Goal: Information Seeking & Learning: Learn about a topic

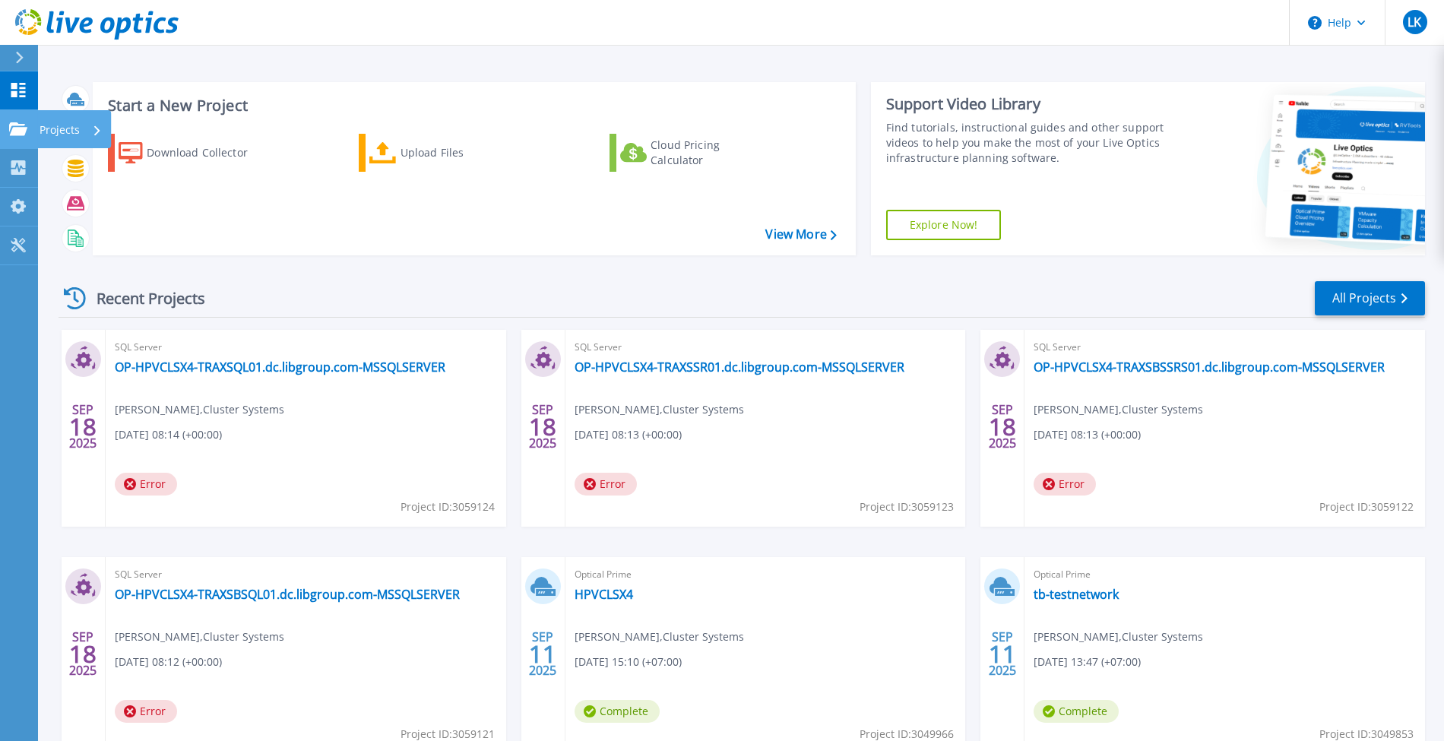
click at [27, 132] on div "Projects" at bounding box center [44, 129] width 71 height 14
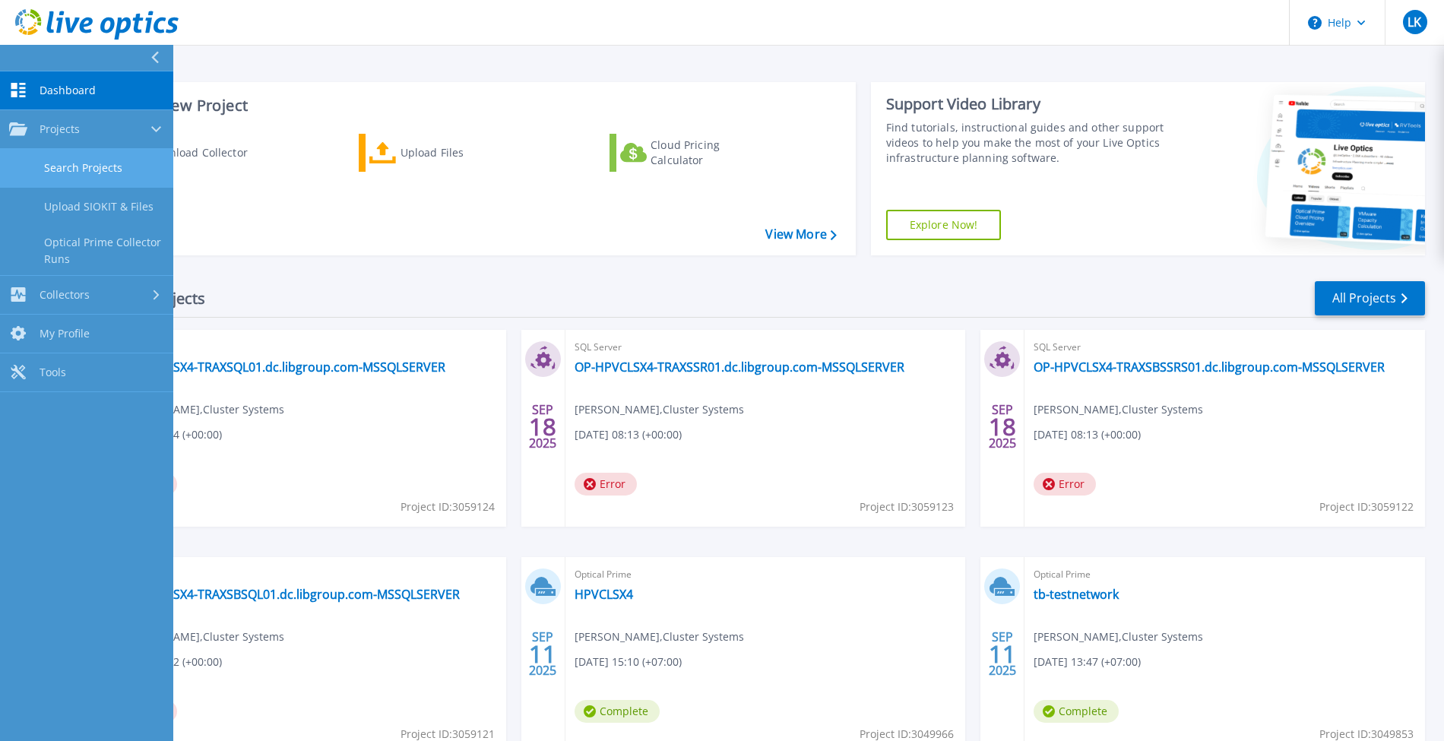
click at [46, 172] on link "Search Projects" at bounding box center [86, 168] width 173 height 39
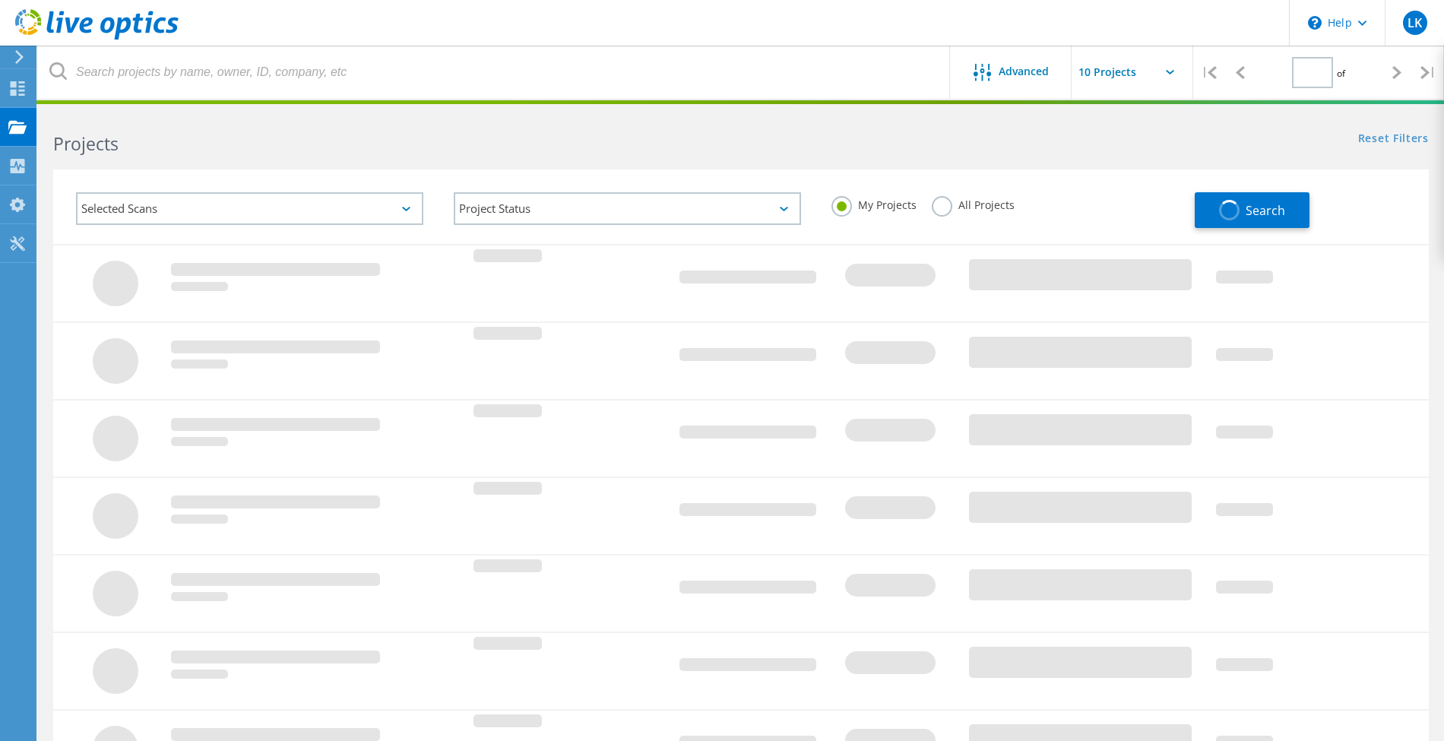
type input "1"
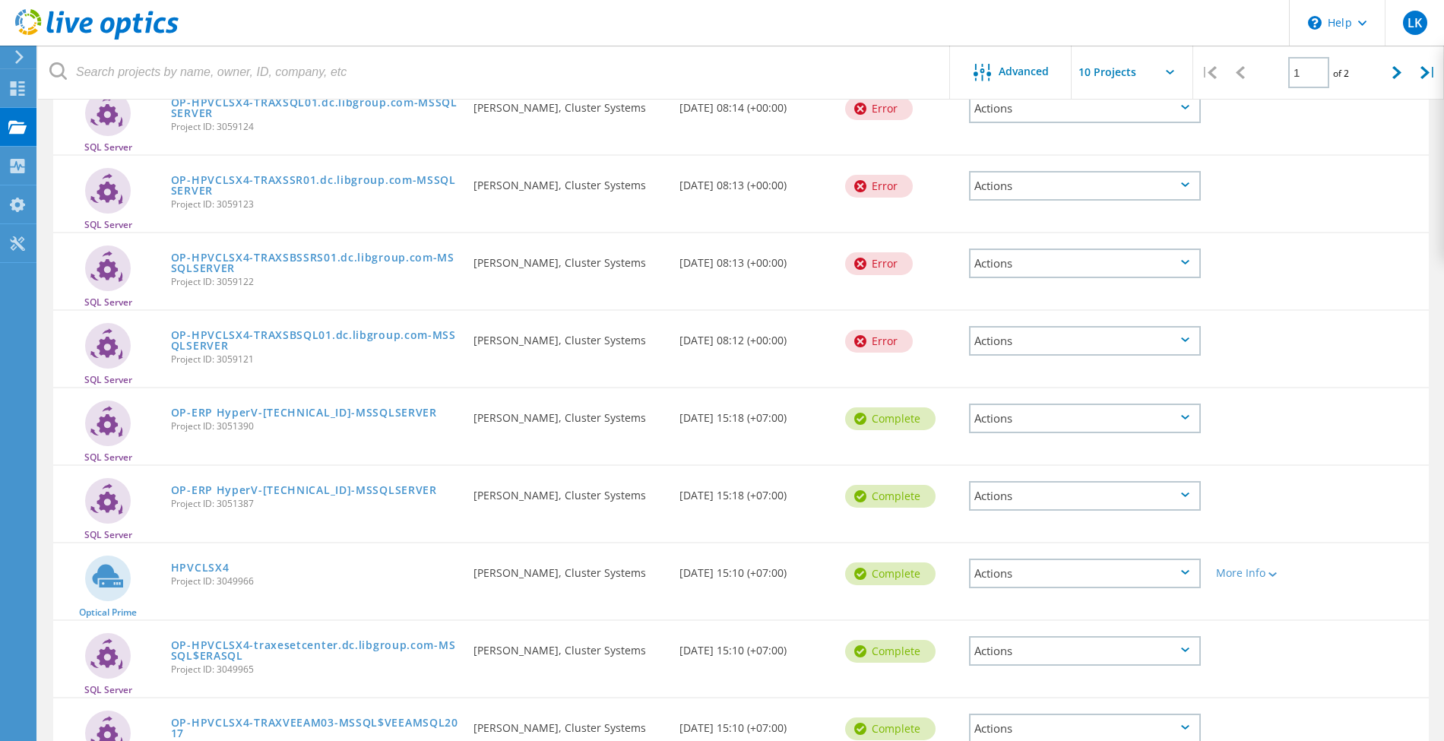
scroll to position [304, 0]
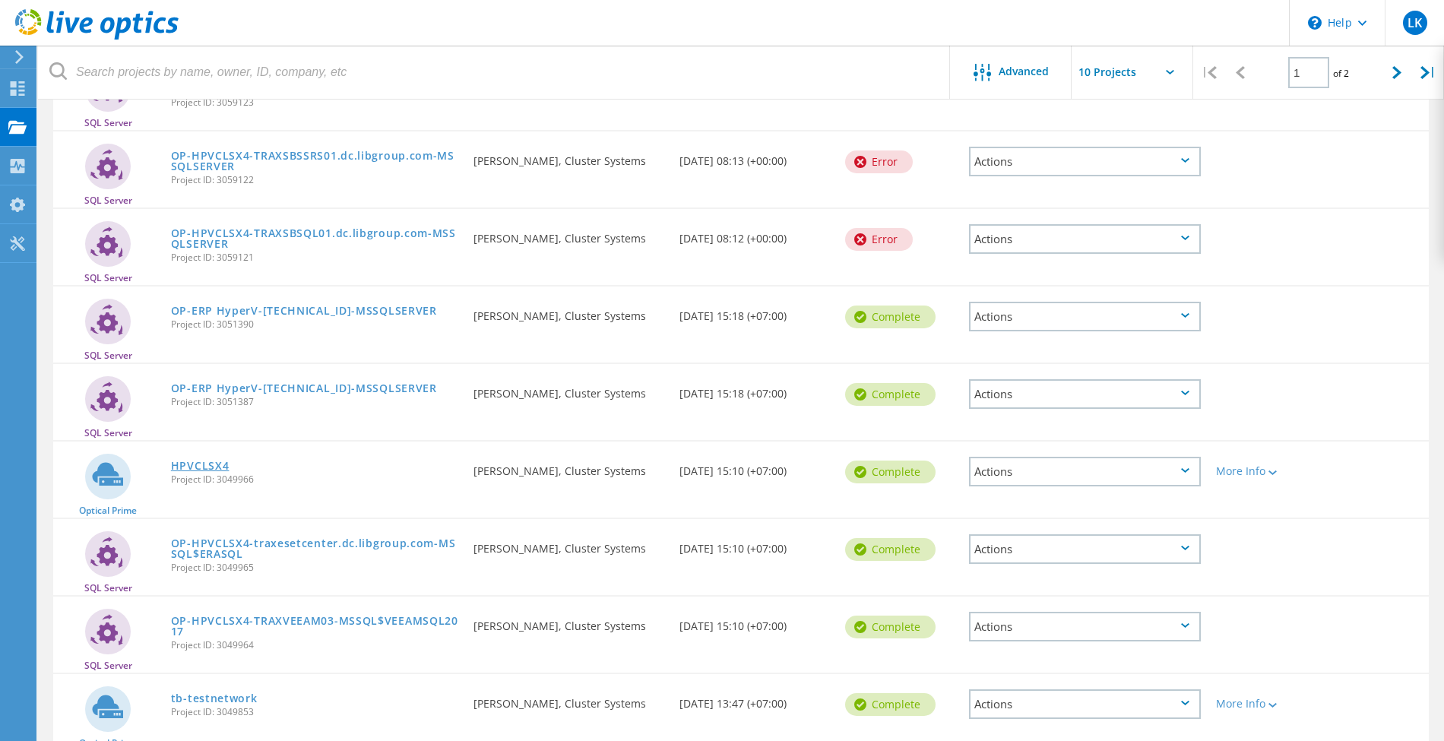
click at [190, 463] on link "HPVCLSX4" at bounding box center [200, 465] width 59 height 11
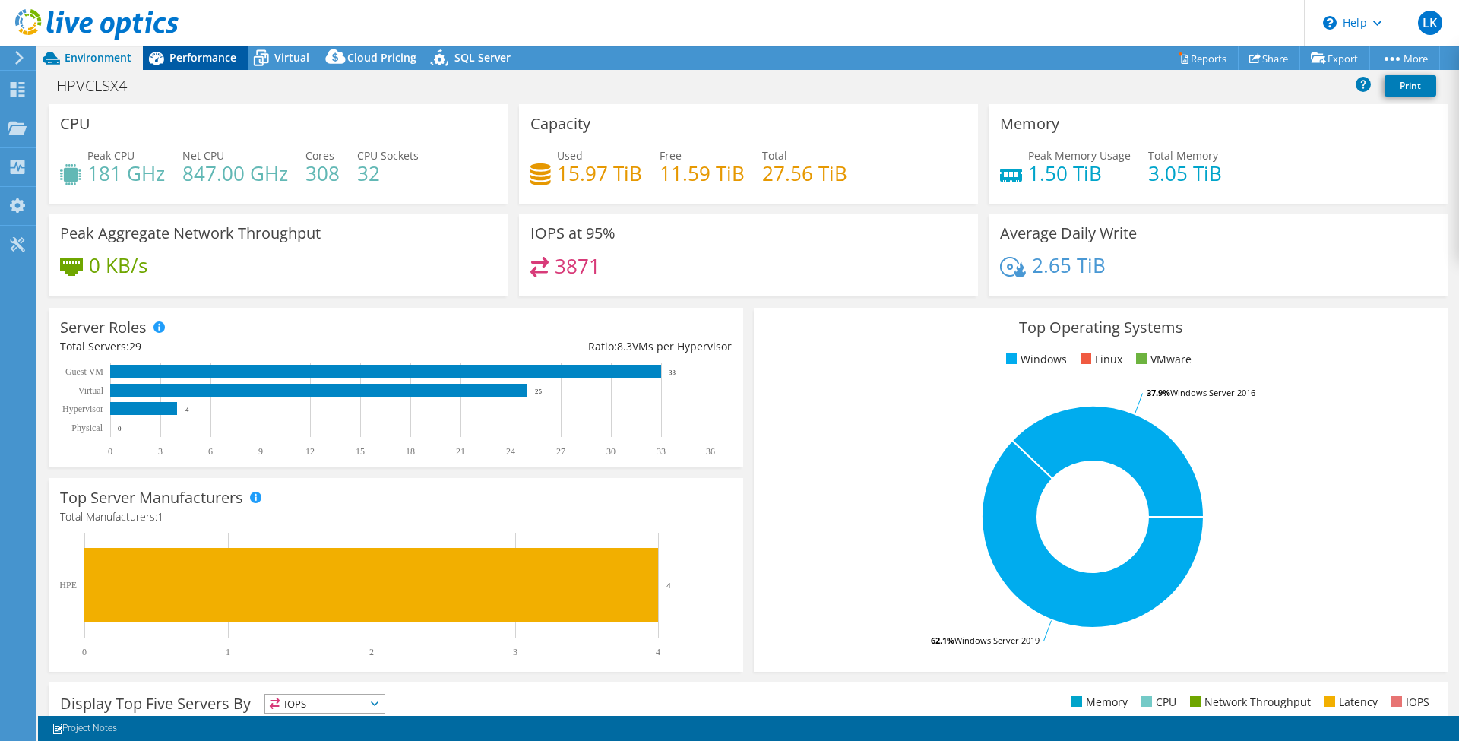
click at [189, 51] on span "Performance" at bounding box center [202, 57] width 67 height 14
select select "USD"
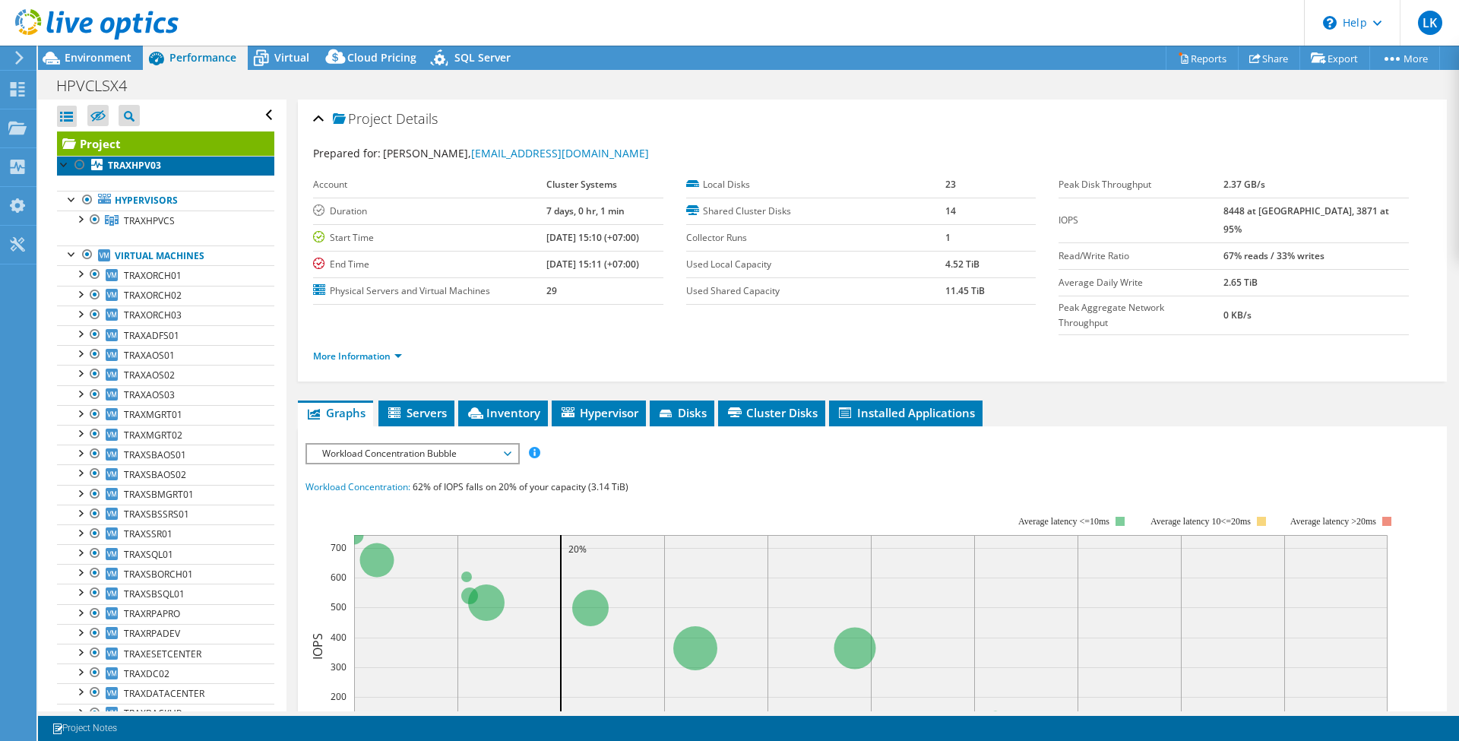
click at [170, 171] on link "TRAXHPV03" at bounding box center [165, 166] width 217 height 20
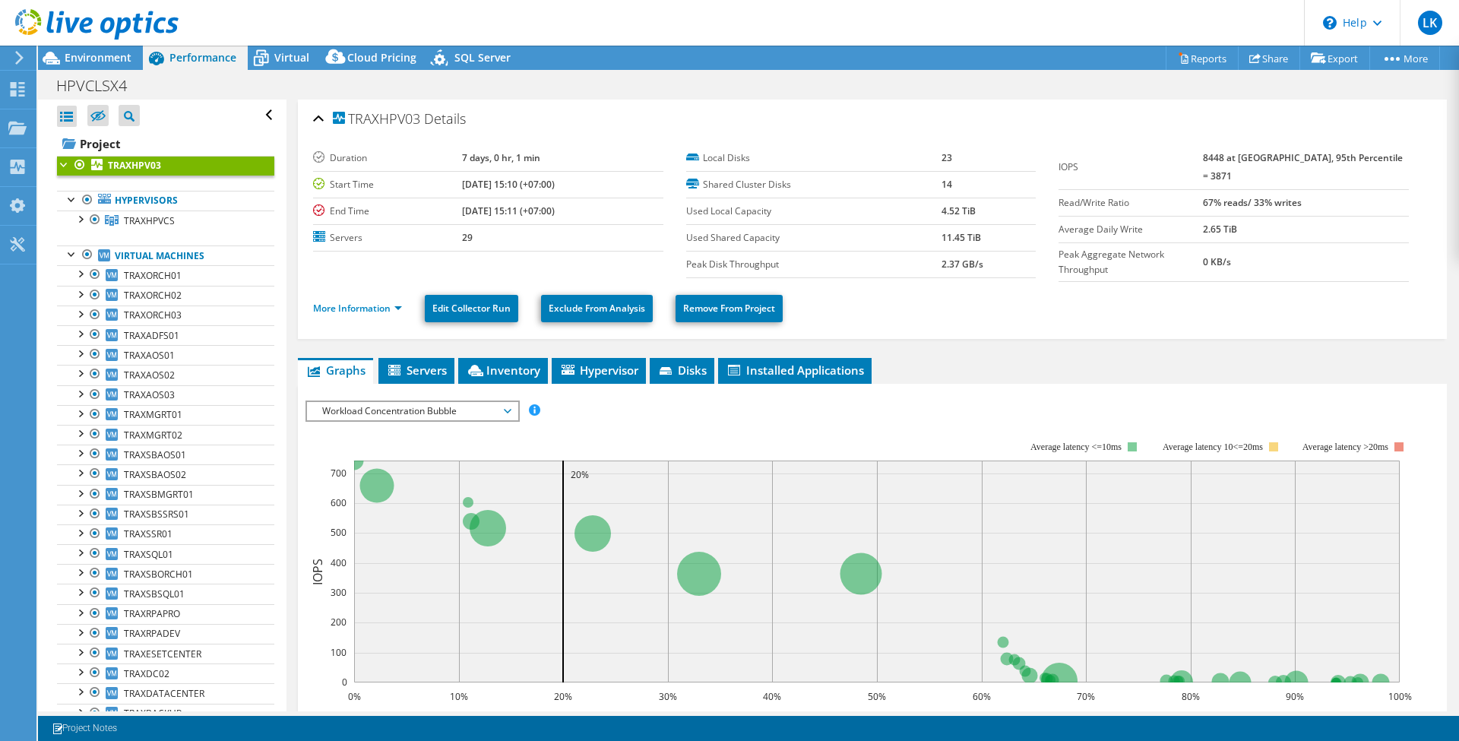
drag, startPoint x: 927, startPoint y: 263, endPoint x: 1006, endPoint y: 266, distance: 79.1
click at [1006, 266] on tr "Peak Disk Throughput 2.37 GB/s" at bounding box center [861, 264] width 350 height 27
click at [1020, 305] on ul "More Information Edit Collector Run Exclude From Analysis Remove From Project" at bounding box center [872, 306] width 1119 height 31
drag, startPoint x: 1222, startPoint y: 157, endPoint x: 1384, endPoint y: 166, distance: 162.8
click at [1384, 166] on tr "IOPS 8448 at [GEOGRAPHIC_DATA], 95th Percentile = 3871" at bounding box center [1233, 167] width 350 height 45
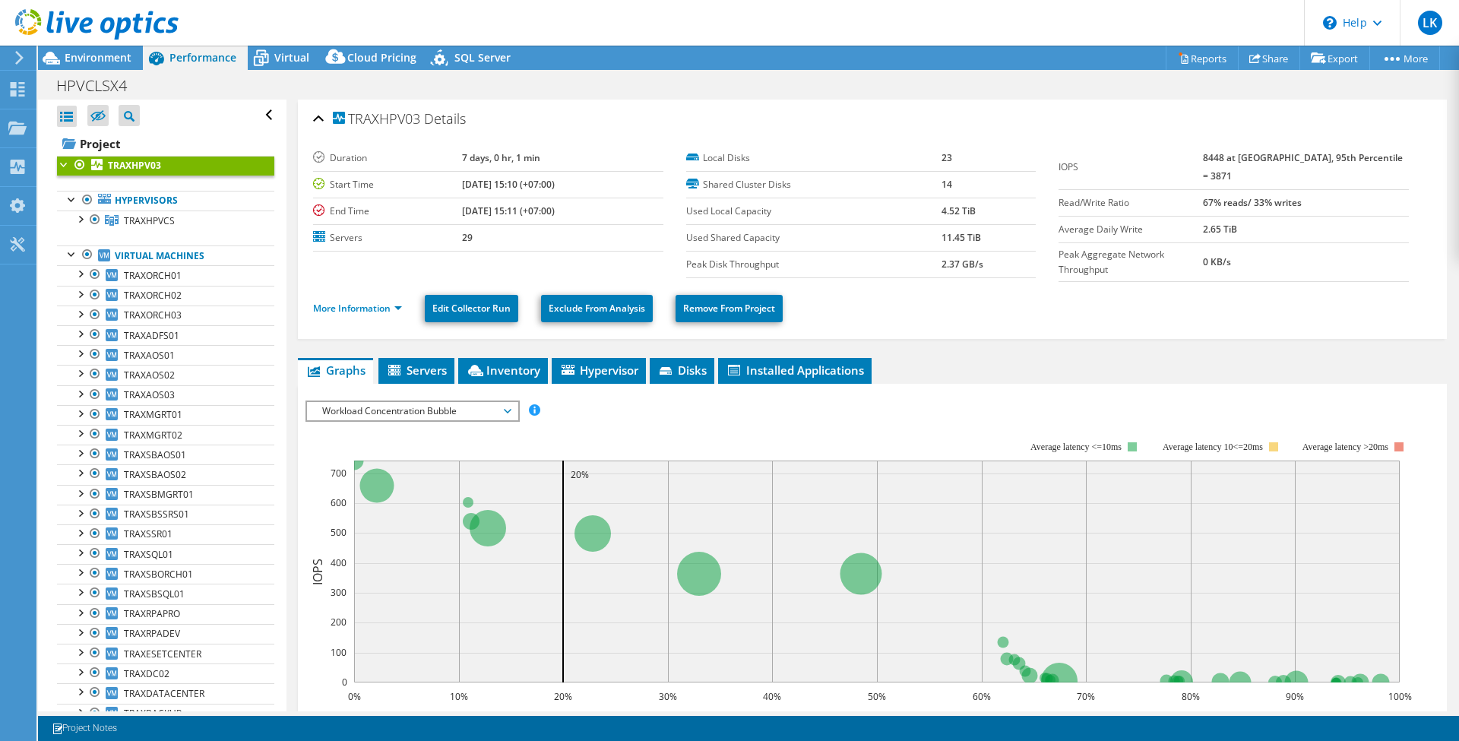
click at [489, 406] on span "Workload Concentration Bubble" at bounding box center [412, 411] width 195 height 18
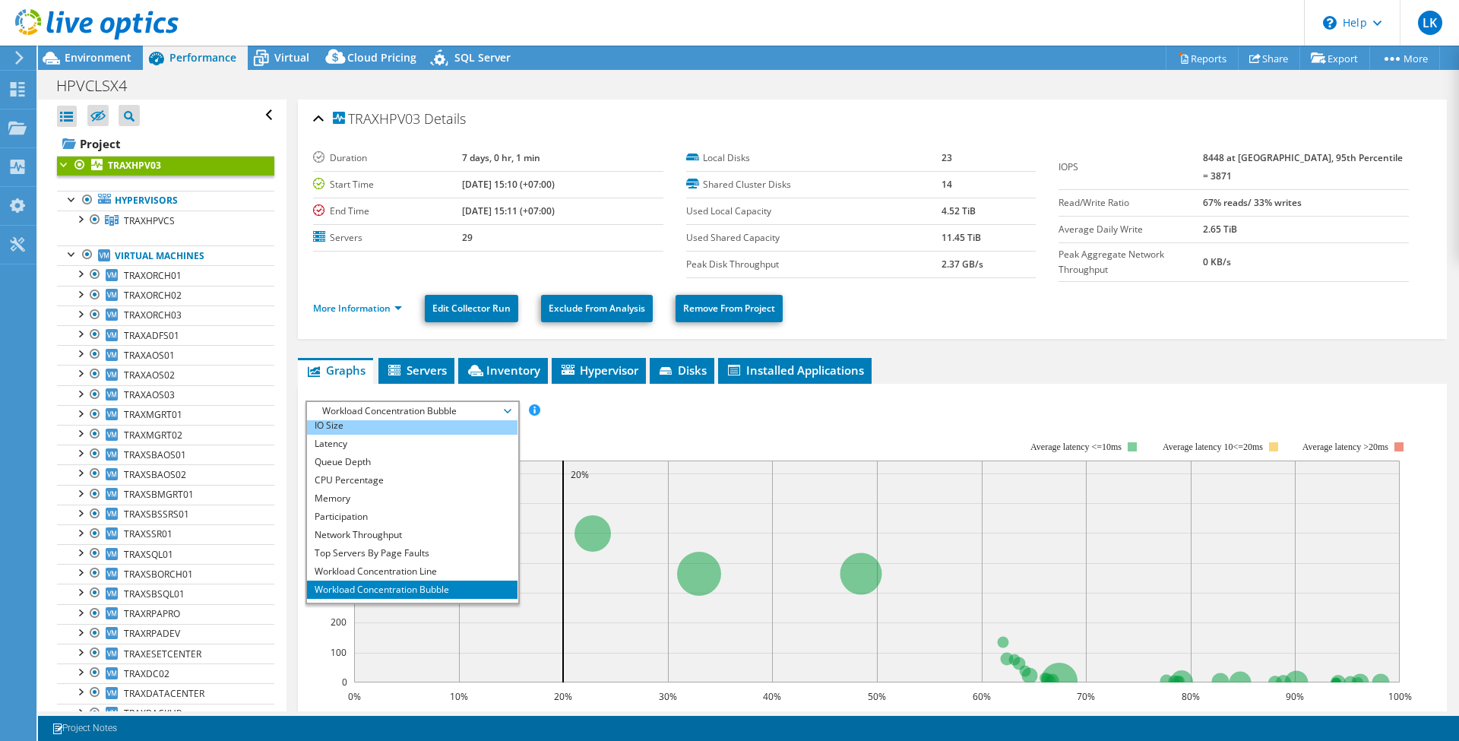
scroll to position [55, 0]
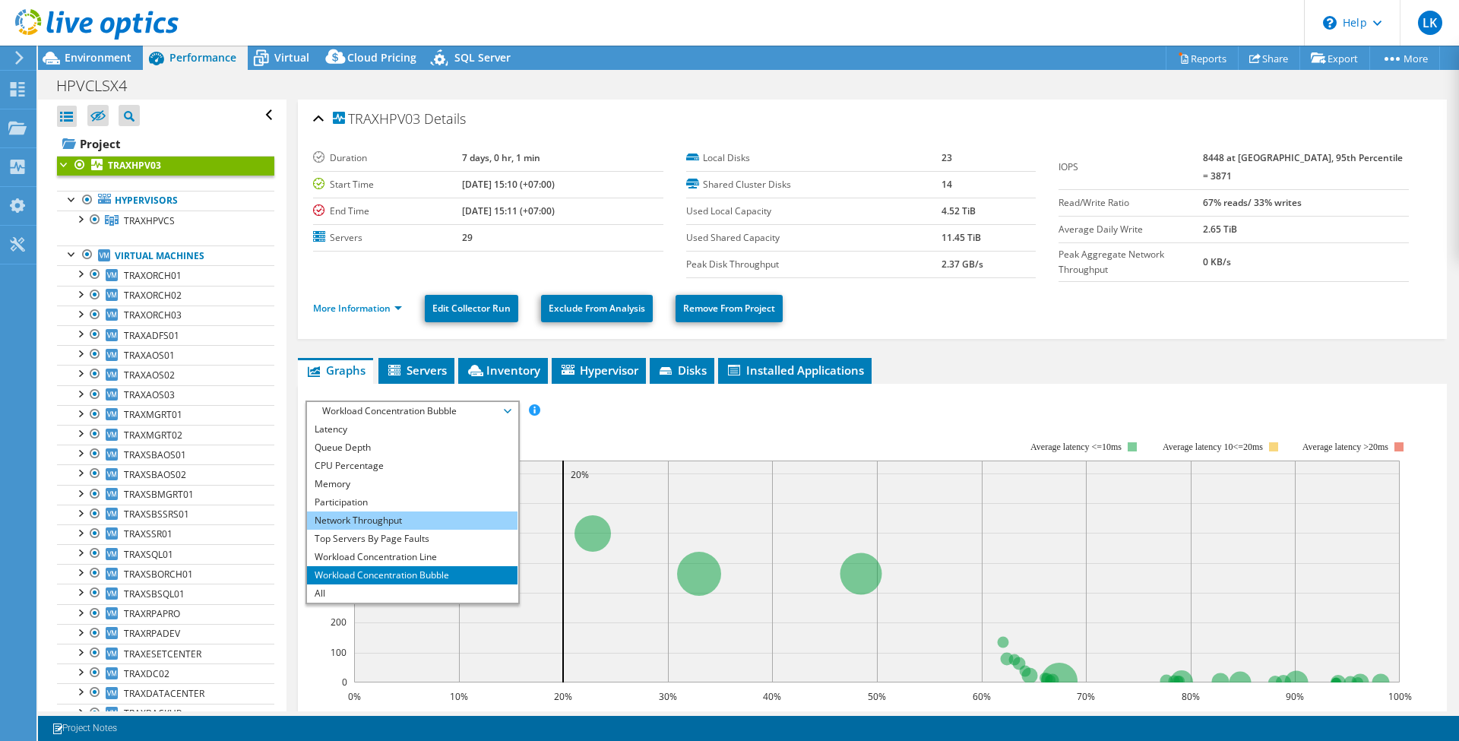
click at [431, 515] on li "Network Throughput" at bounding box center [412, 520] width 210 height 18
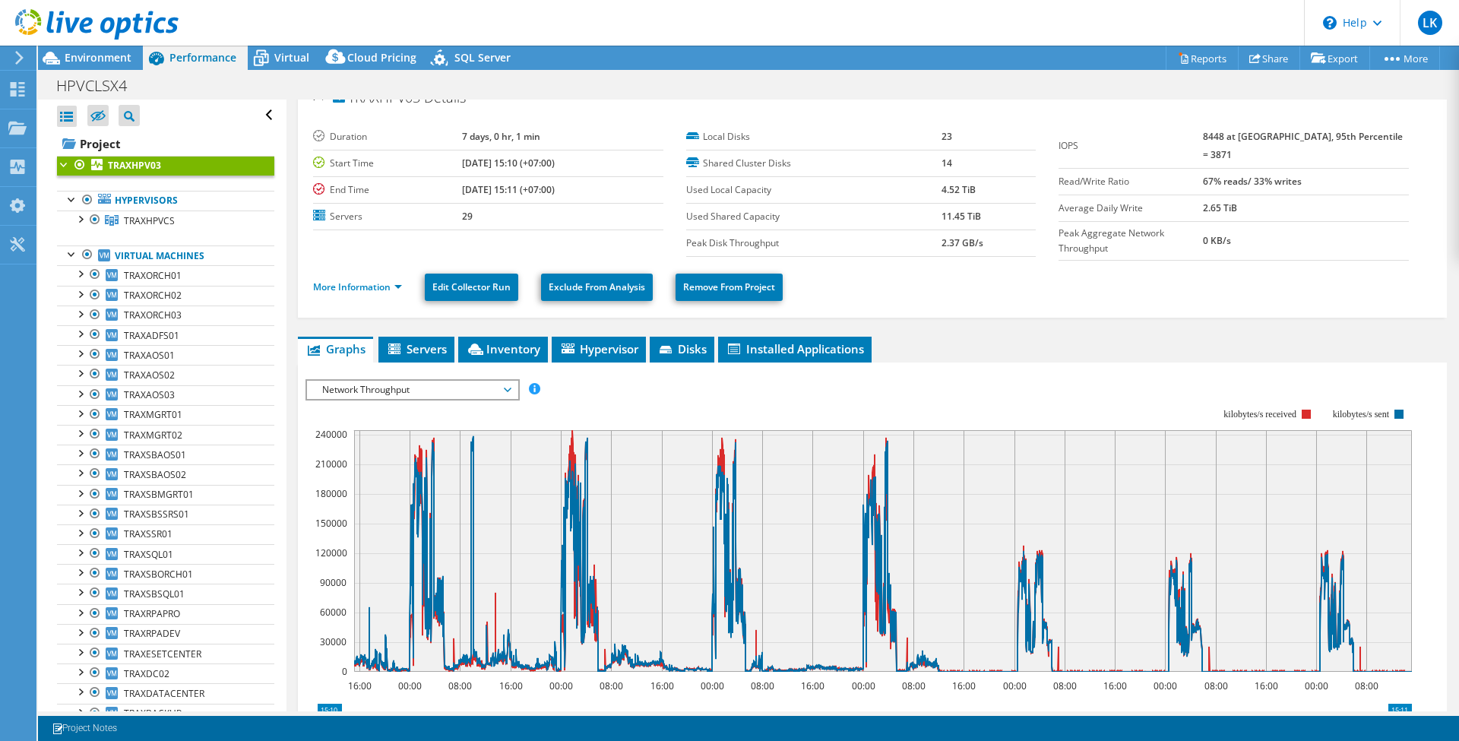
scroll to position [0, 0]
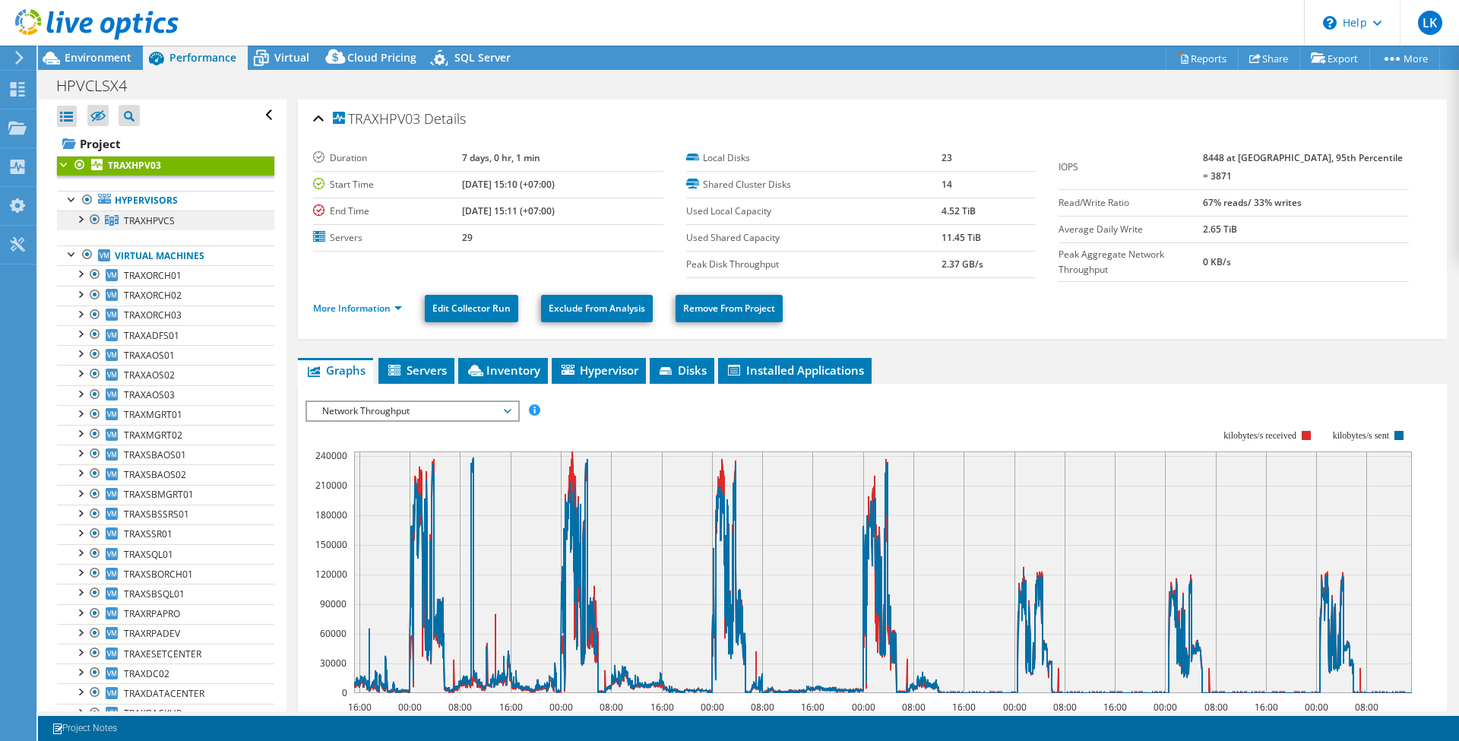
click at [176, 219] on link "TRAXHPVCS" at bounding box center [165, 220] width 217 height 20
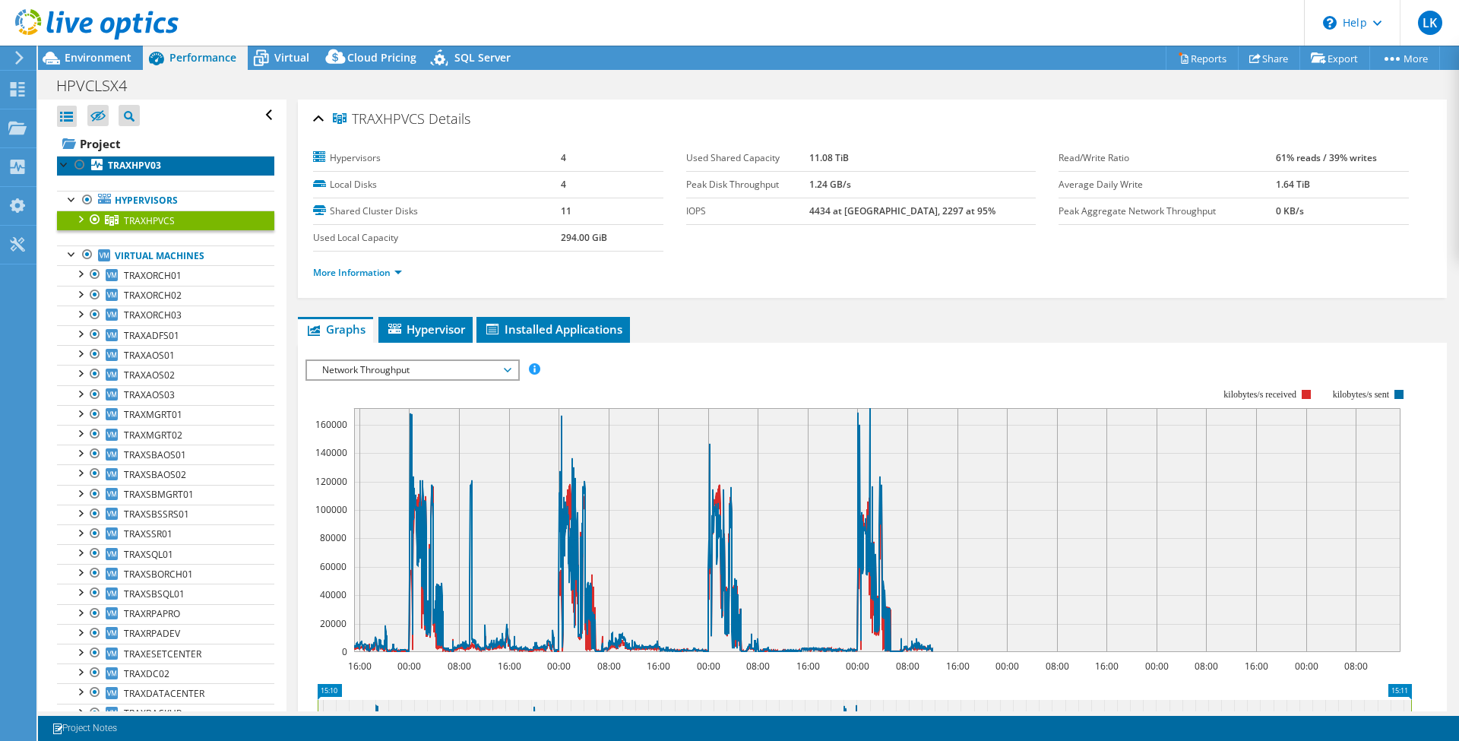
click at [163, 160] on link "TRAXHPV03" at bounding box center [165, 166] width 217 height 20
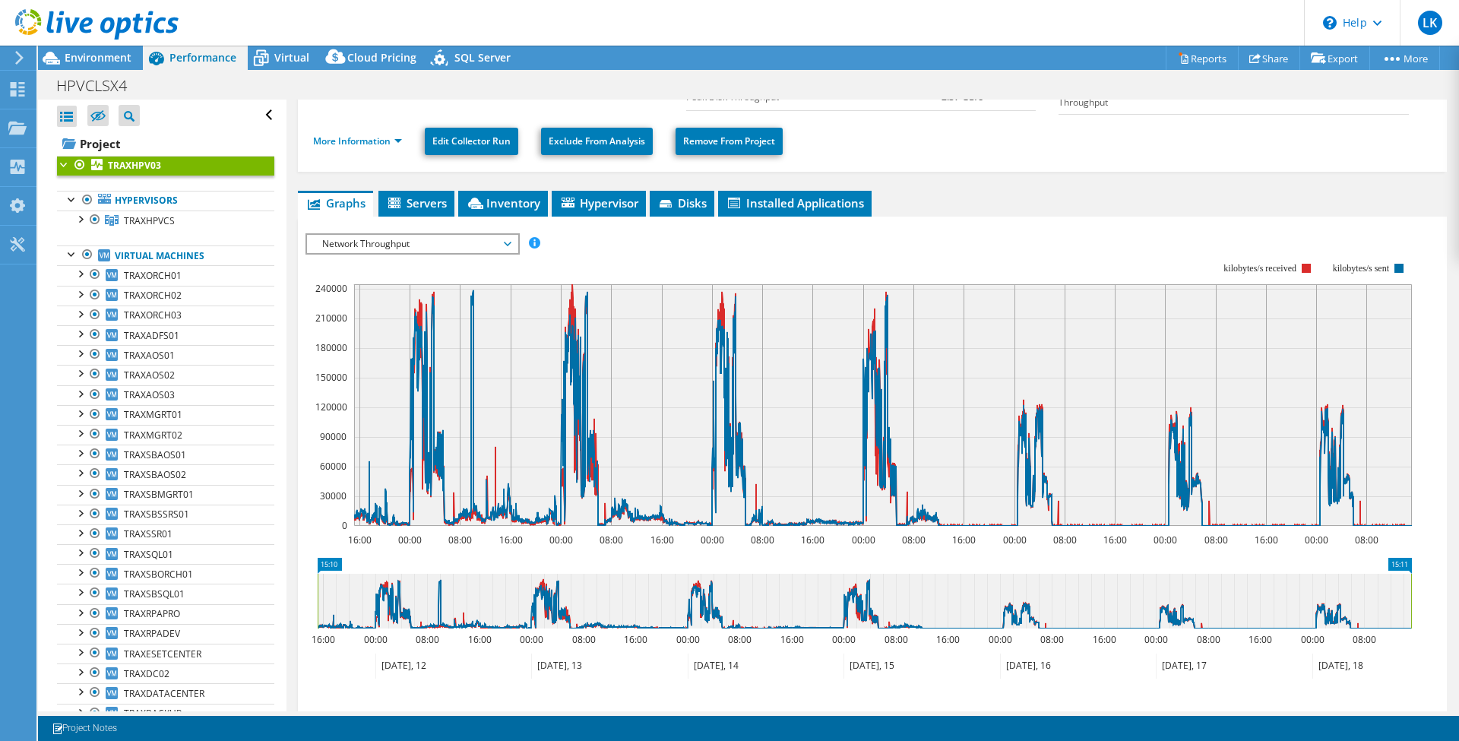
scroll to position [101, 0]
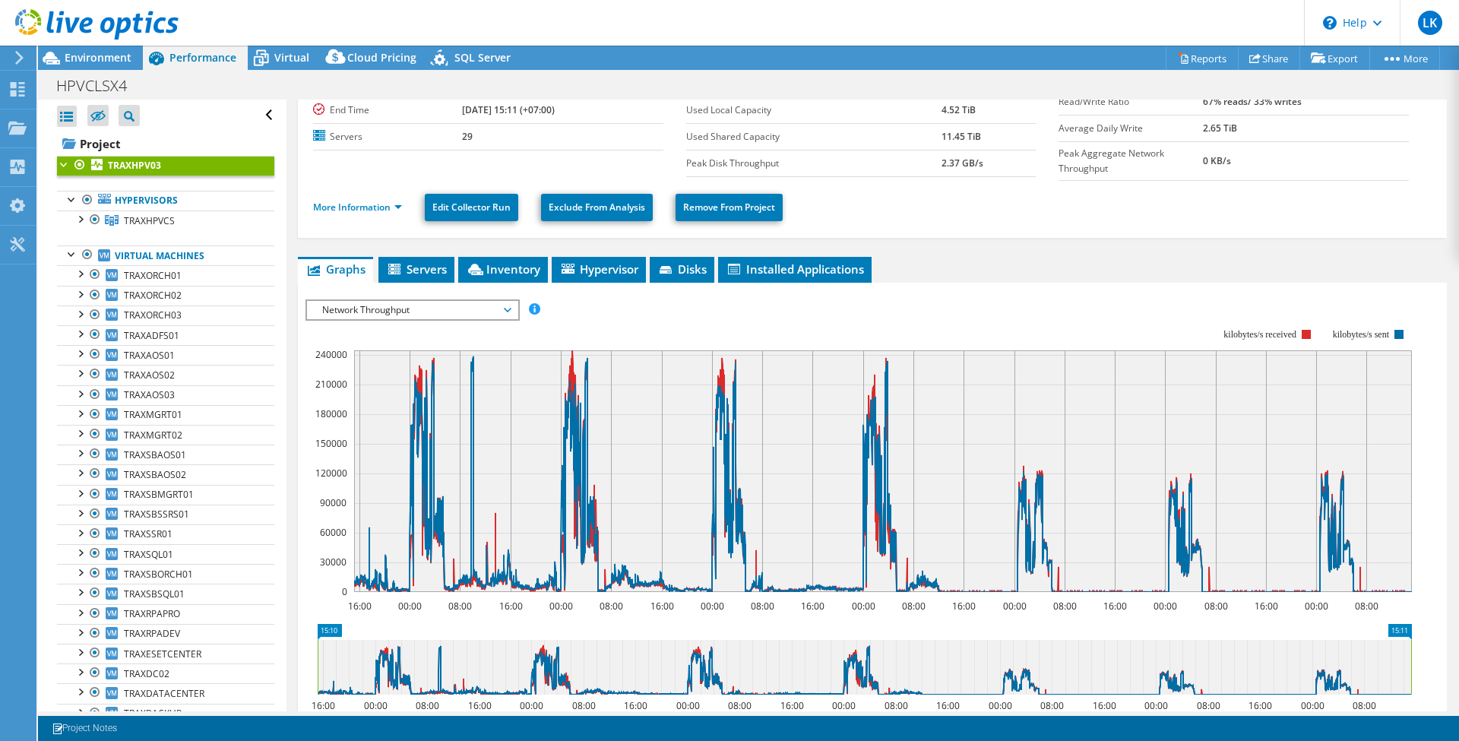
click at [450, 301] on span "Network Throughput" at bounding box center [412, 310] width 195 height 18
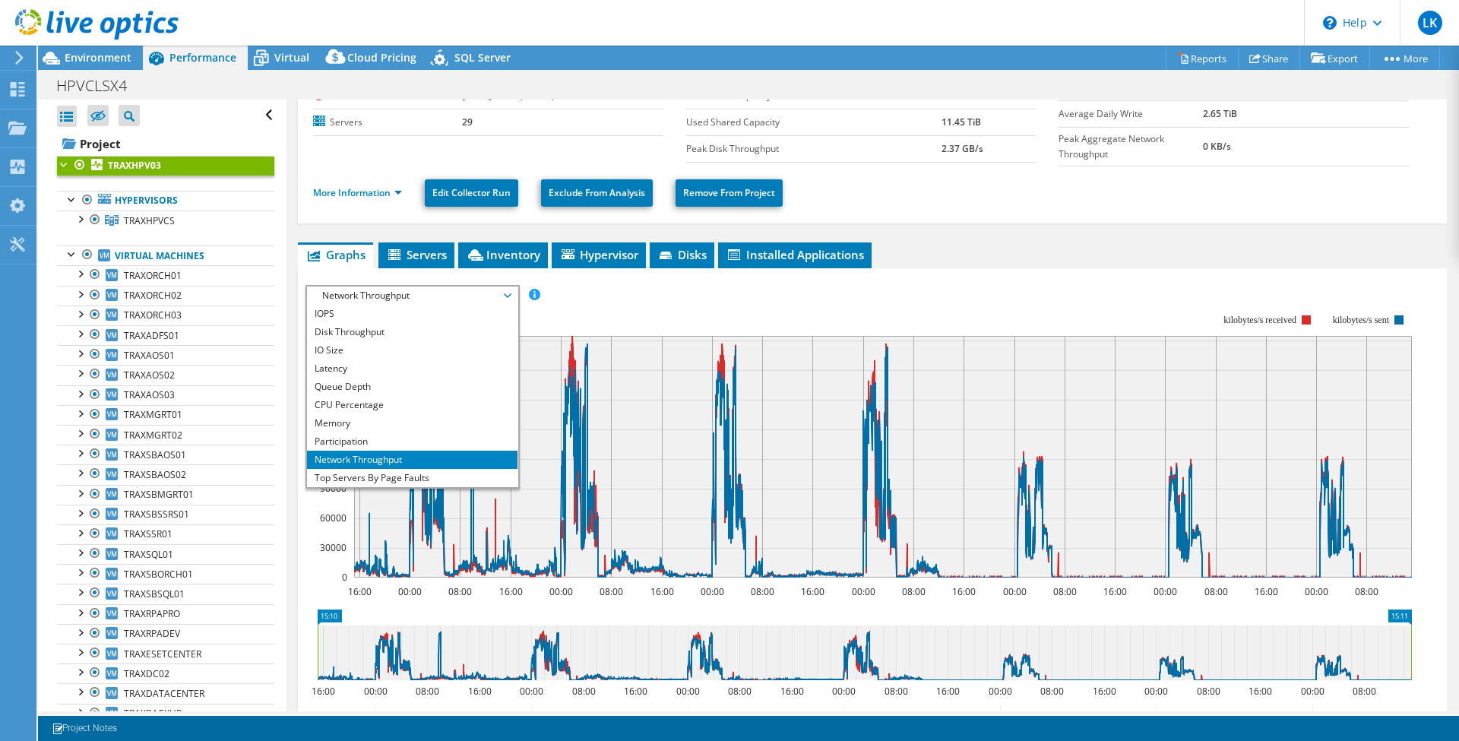
scroll to position [0, 0]
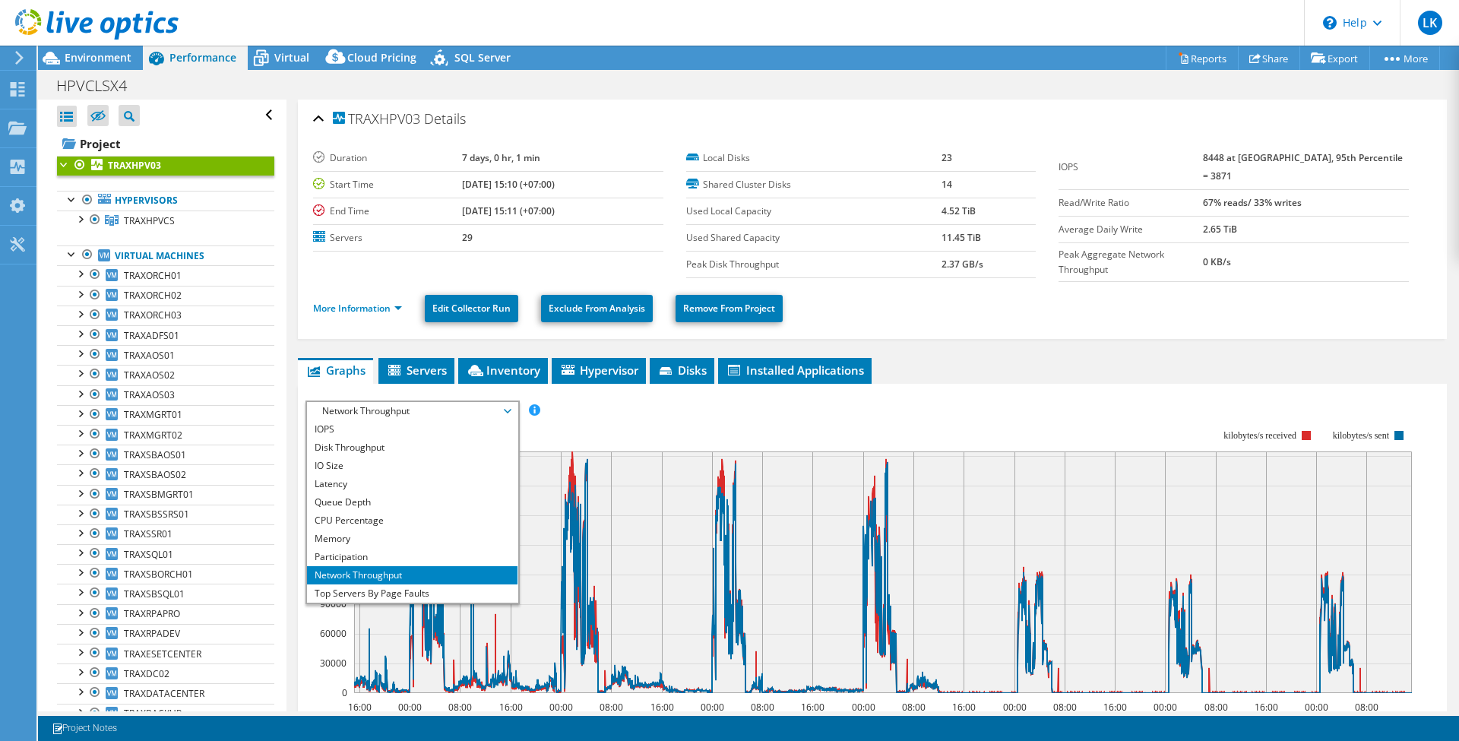
click at [961, 368] on ul "Graphs Servers Inventory Hypervisor Disks Cluster Disks Installed Applications" at bounding box center [872, 371] width 1149 height 26
